Goal: Task Accomplishment & Management: Contribute content

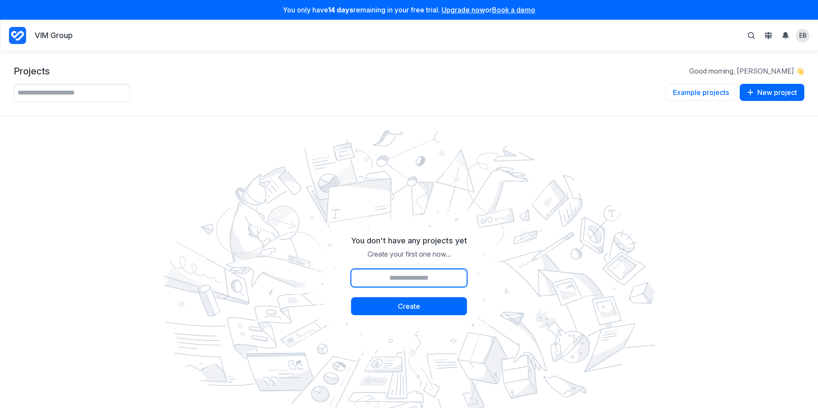
click at [397, 280] on input "Project name" at bounding box center [409, 278] width 116 height 18
type input "****"
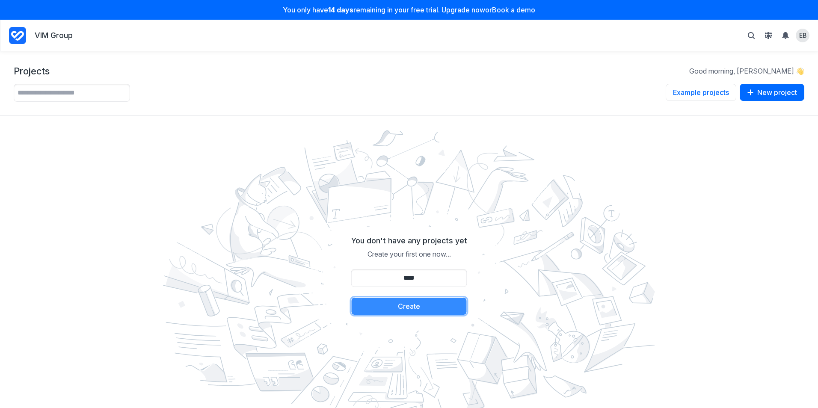
click at [406, 298] on button "Create" at bounding box center [409, 306] width 116 height 18
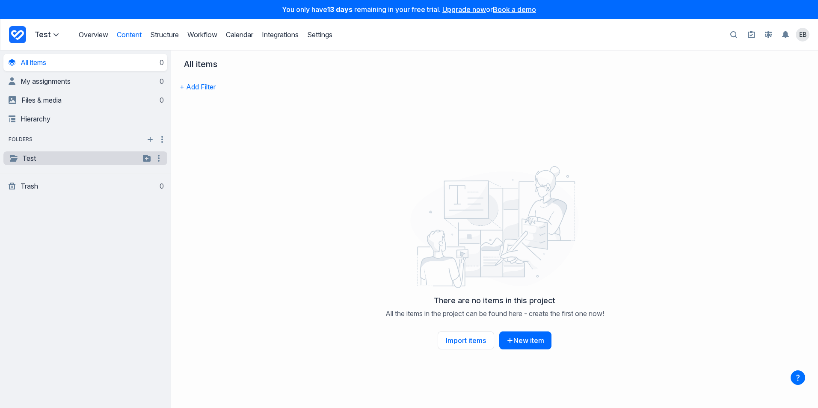
click at [24, 163] on link "Test" at bounding box center [74, 158] width 131 height 10
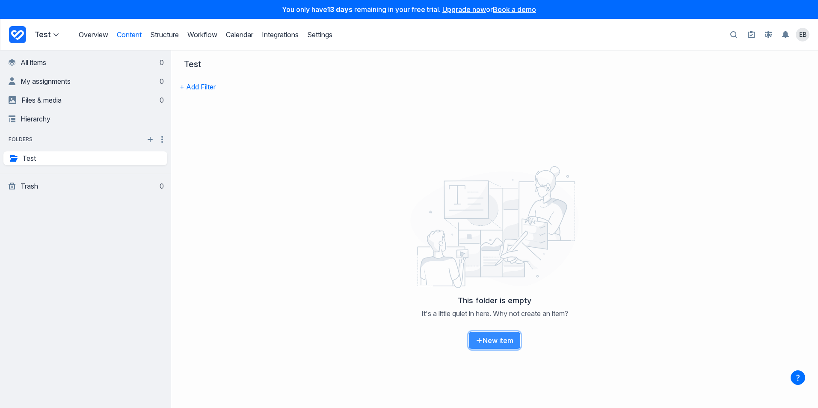
click at [511, 337] on button "New item" at bounding box center [494, 340] width 52 height 18
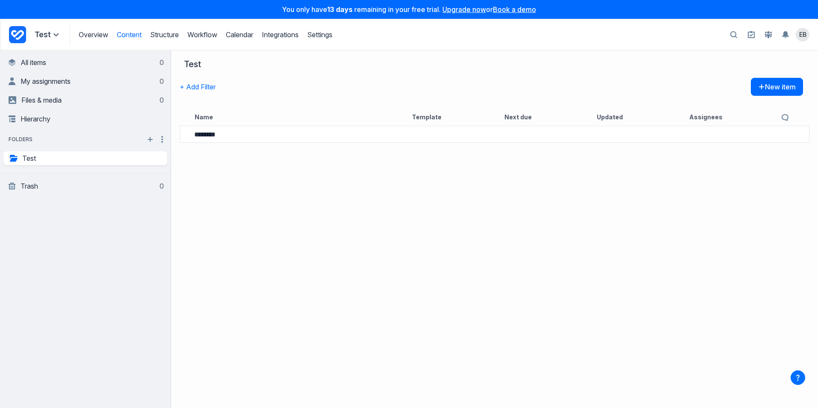
type input "********"
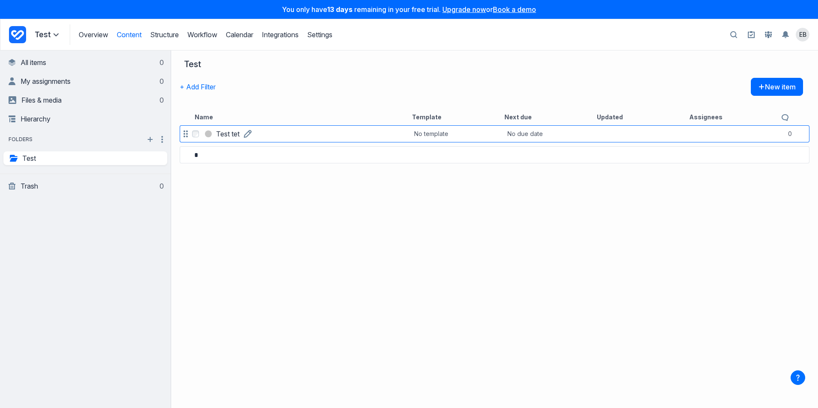
type input "*"
click at [431, 133] on div "Select Test tet Test tet No template No due date 0 comments *" at bounding box center [494, 266] width 647 height 284
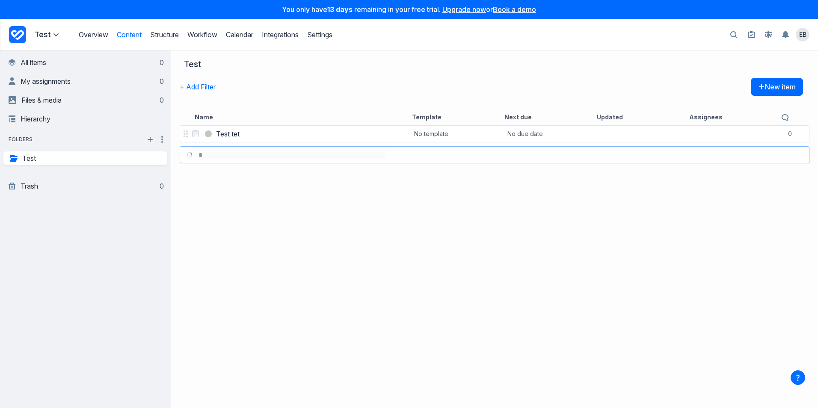
click at [429, 161] on div "Select Test tet Test tet No template No due date 0 comments *" at bounding box center [494, 266] width 647 height 284
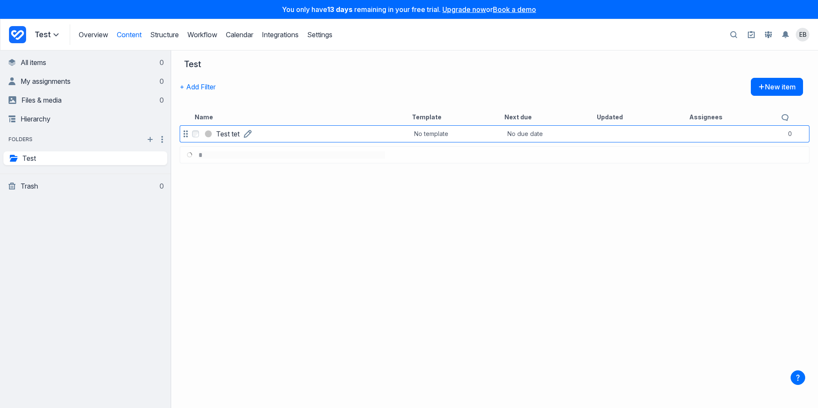
click at [240, 138] on link "Test tet" at bounding box center [228, 134] width 24 height 10
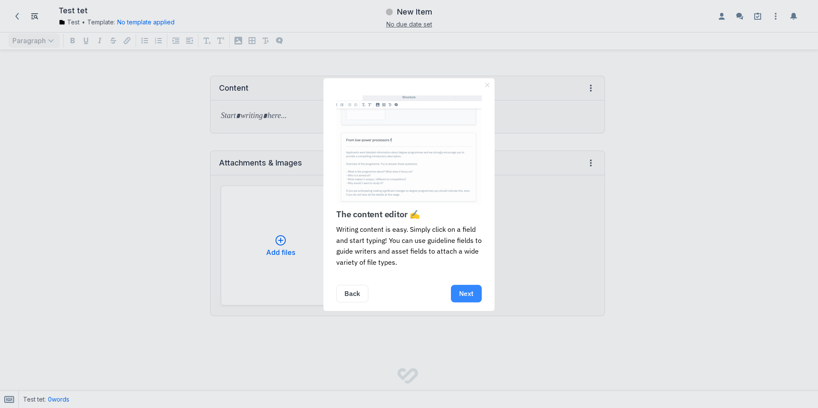
click at [471, 296] on link "Next" at bounding box center [466, 294] width 31 height 18
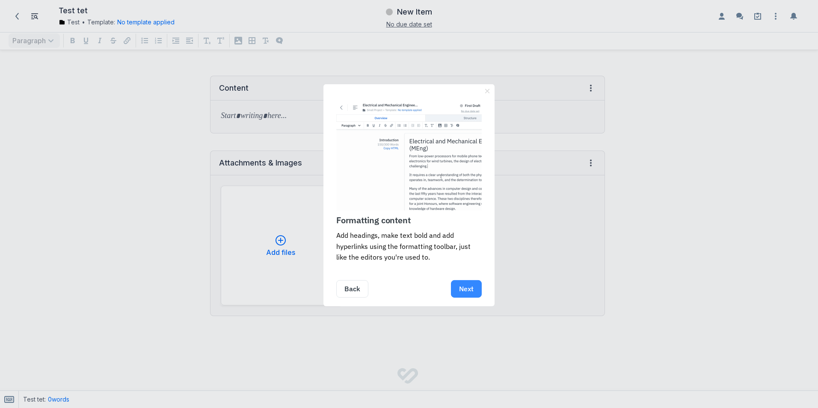
click at [468, 289] on link "Next" at bounding box center [466, 289] width 31 height 18
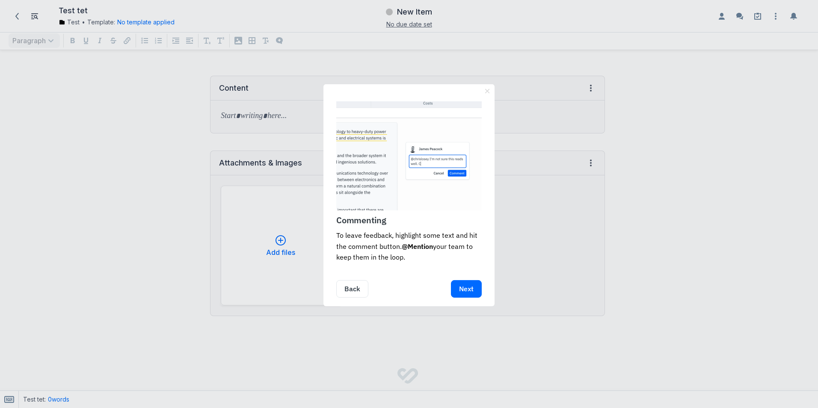
click at [468, 289] on link "Next" at bounding box center [466, 289] width 31 height 18
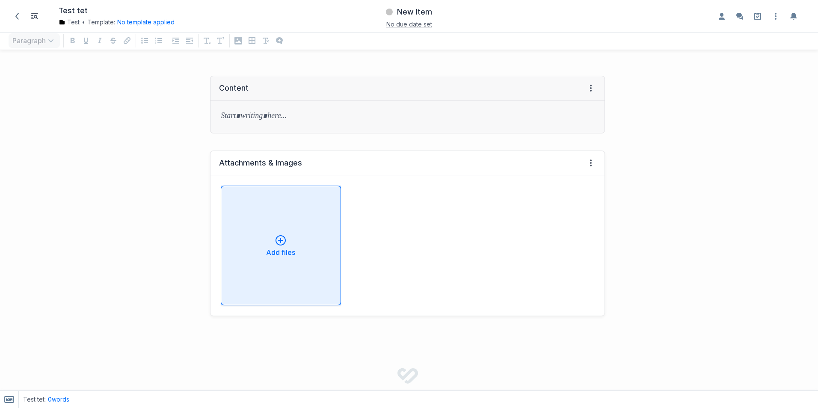
click at [289, 249] on p "Add files" at bounding box center [280, 252] width 29 height 7
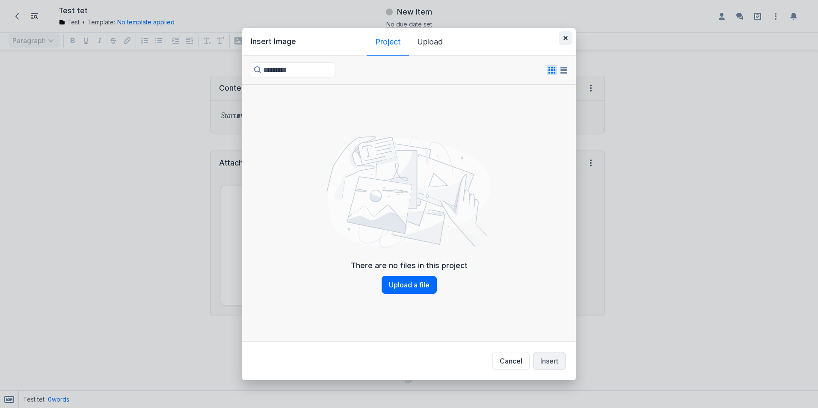
click at [565, 37] on button "button" at bounding box center [566, 38] width 14 height 14
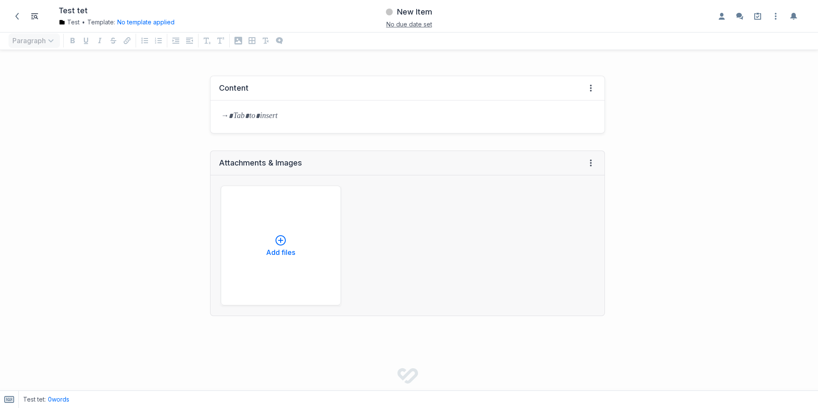
click at [234, 124] on div at bounding box center [407, 117] width 394 height 33
click at [157, 20] on button "No template applied" at bounding box center [145, 22] width 57 height 9
click at [148, 62] on button "Choose template Down icon" at bounding box center [179, 59] width 115 height 19
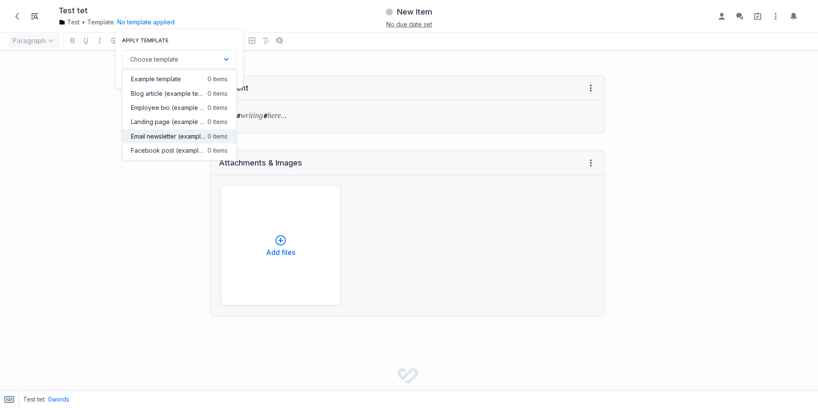
click at [179, 135] on span "Email newsletter (example template)" at bounding box center [168, 136] width 74 height 9
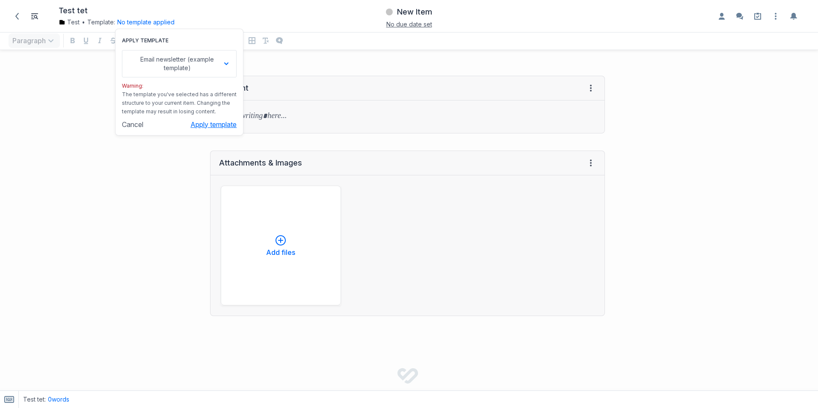
click at [206, 122] on button "Apply template" at bounding box center [213, 124] width 46 height 9
